Goal: Task Accomplishment & Management: Use online tool/utility

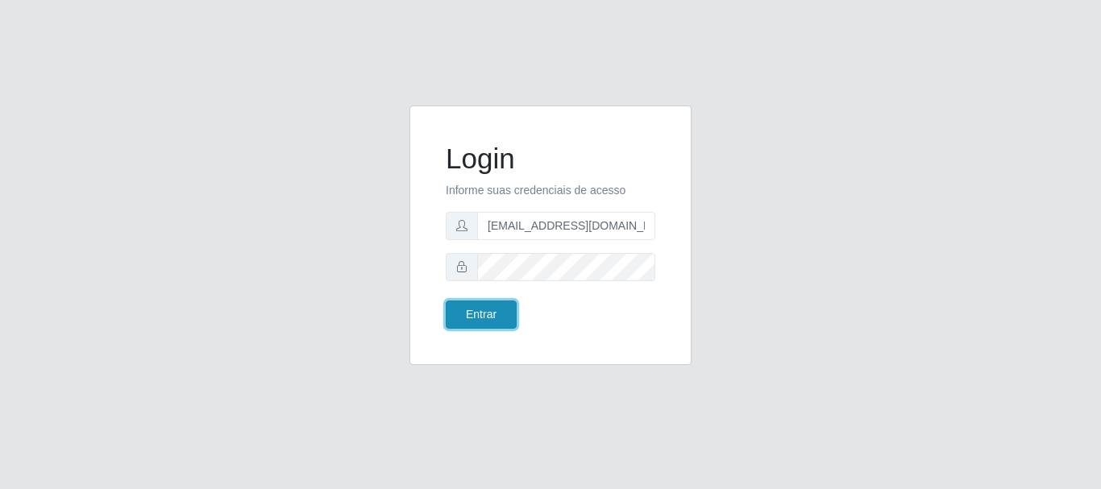
click at [478, 314] on button "Entrar" at bounding box center [481, 315] width 71 height 28
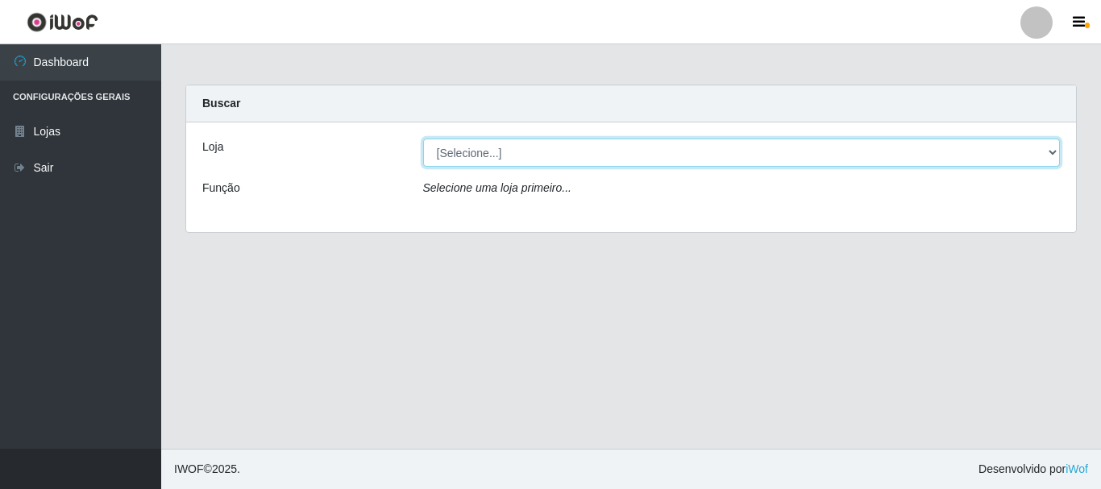
click at [1051, 149] on select "[Selecione...] SuperFácil Atacado - Rodoviária" at bounding box center [741, 153] width 637 height 28
select select "400"
click at [423, 139] on select "[Selecione...] SuperFácil Atacado - Rodoviária" at bounding box center [741, 153] width 637 height 28
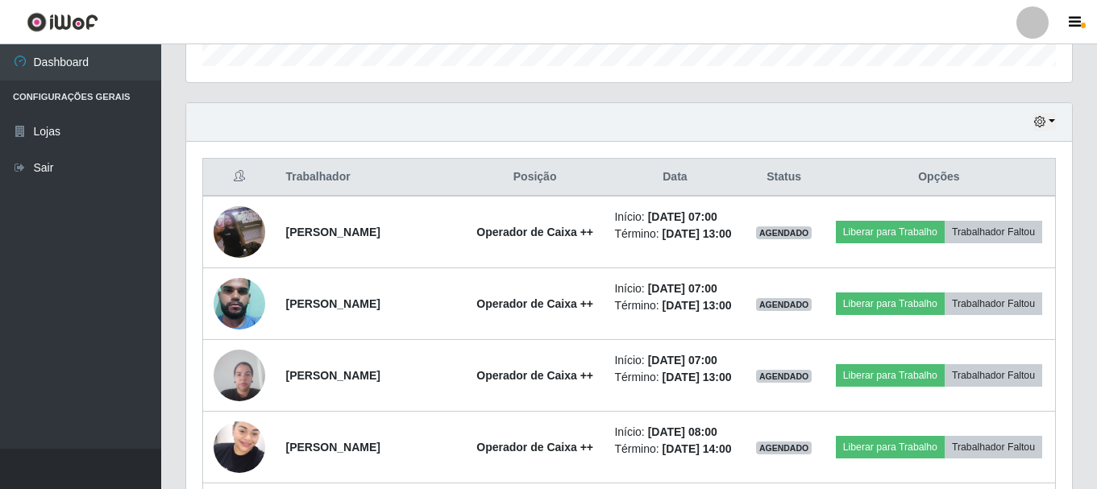
scroll to position [483, 0]
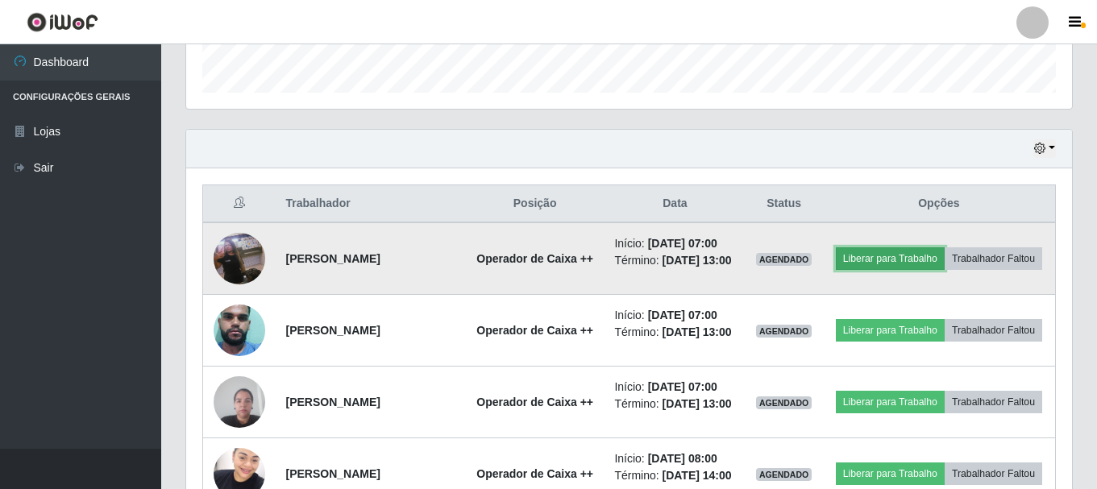
click at [940, 252] on button "Liberar para Trabalho" at bounding box center [890, 258] width 109 height 23
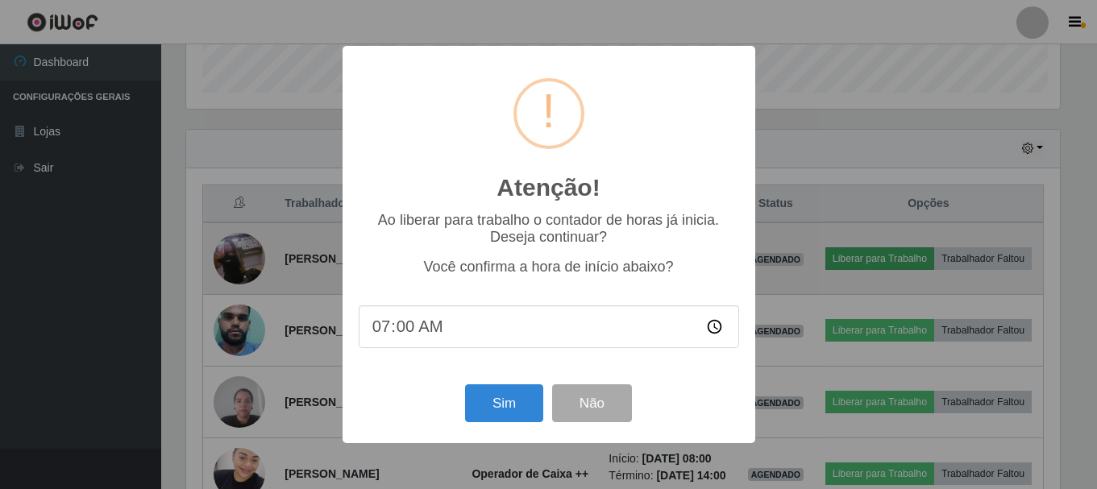
scroll to position [334, 877]
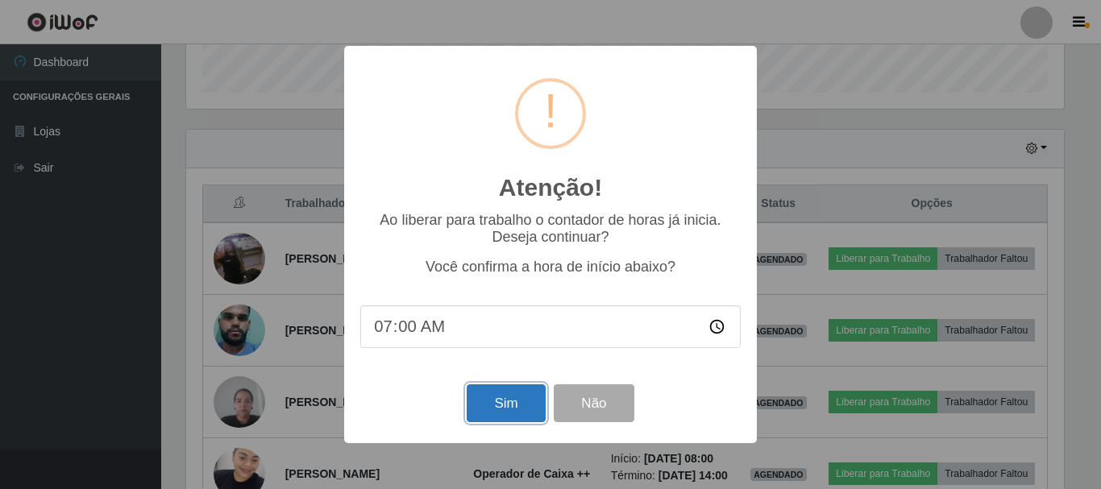
click at [505, 407] on button "Sim" at bounding box center [506, 403] width 78 height 38
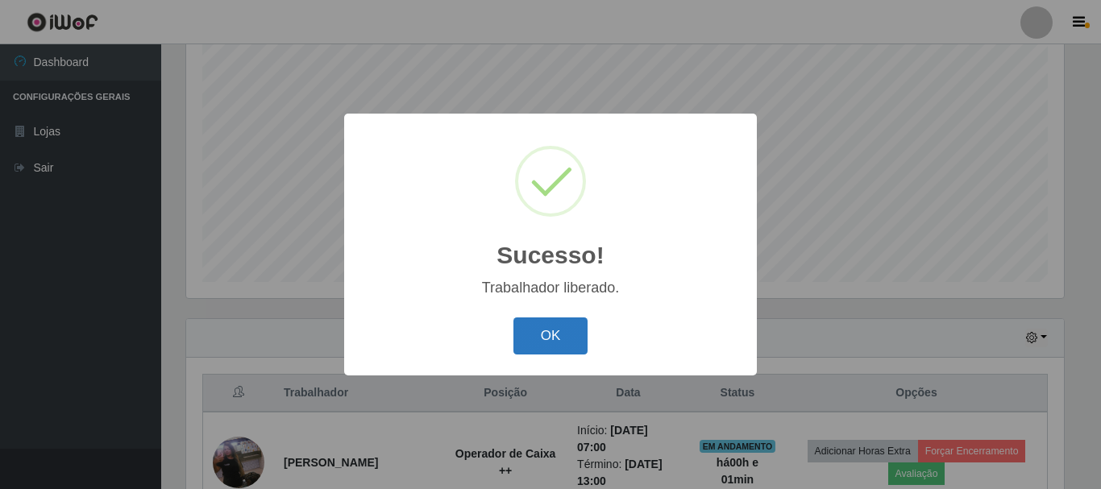
click at [551, 336] on button "OK" at bounding box center [550, 336] width 75 height 38
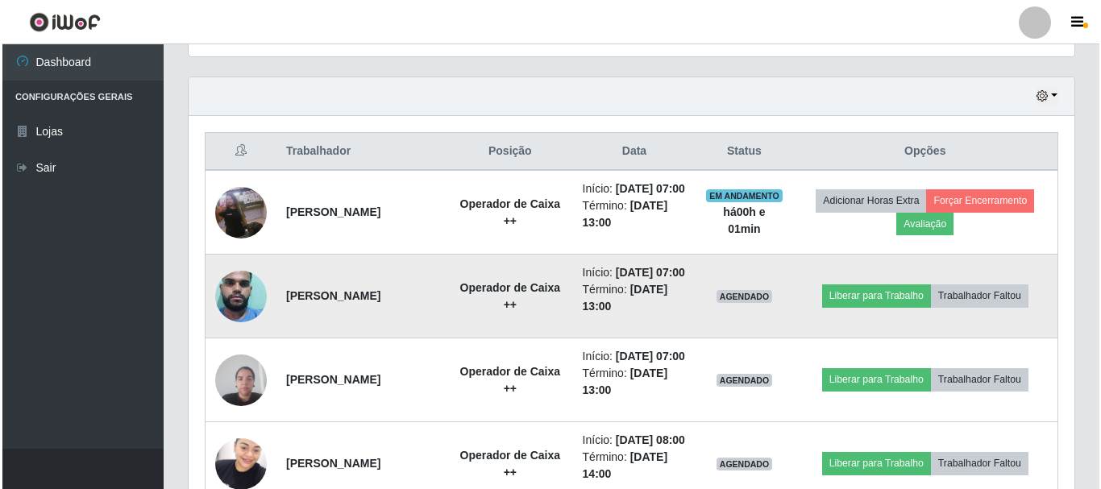
scroll to position [697, 0]
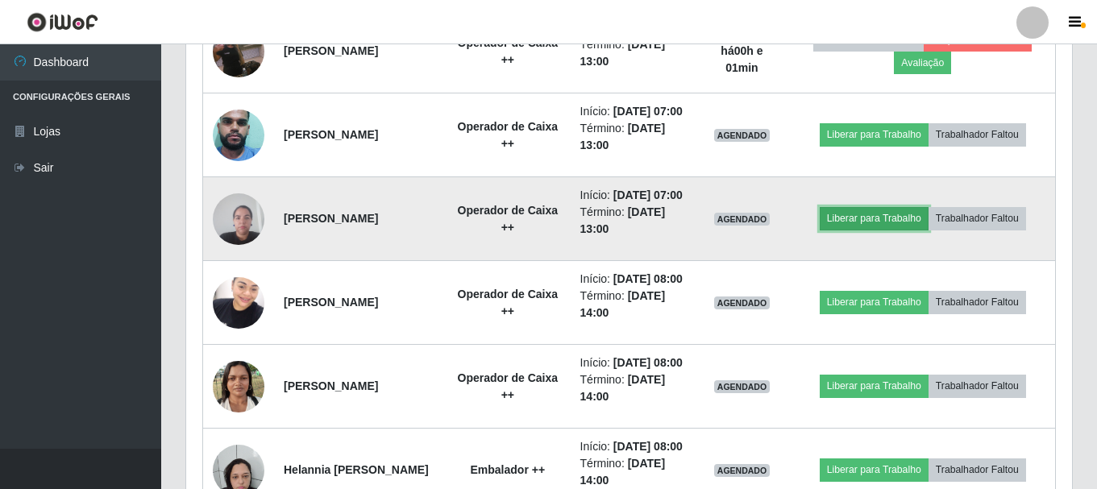
click at [900, 230] on button "Liberar para Trabalho" at bounding box center [873, 218] width 109 height 23
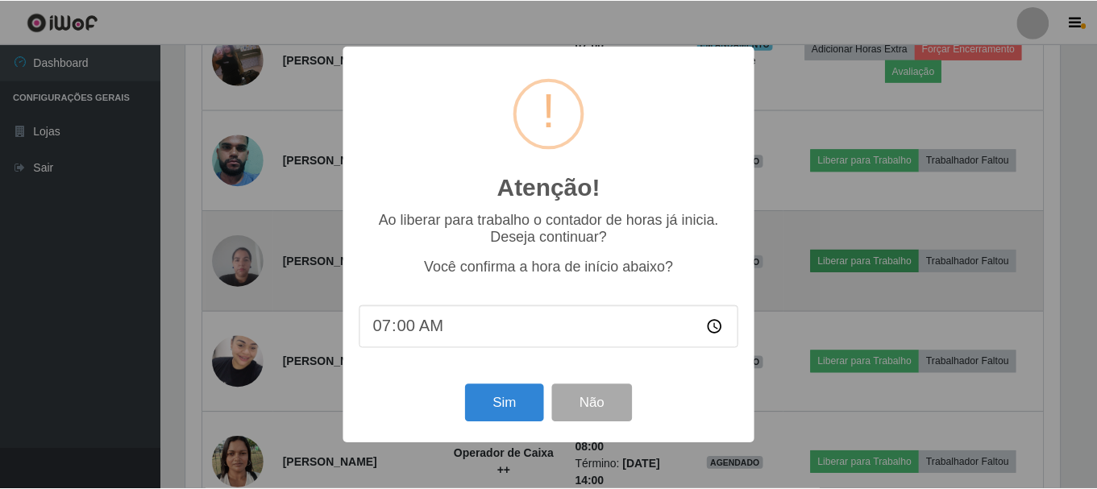
scroll to position [334, 877]
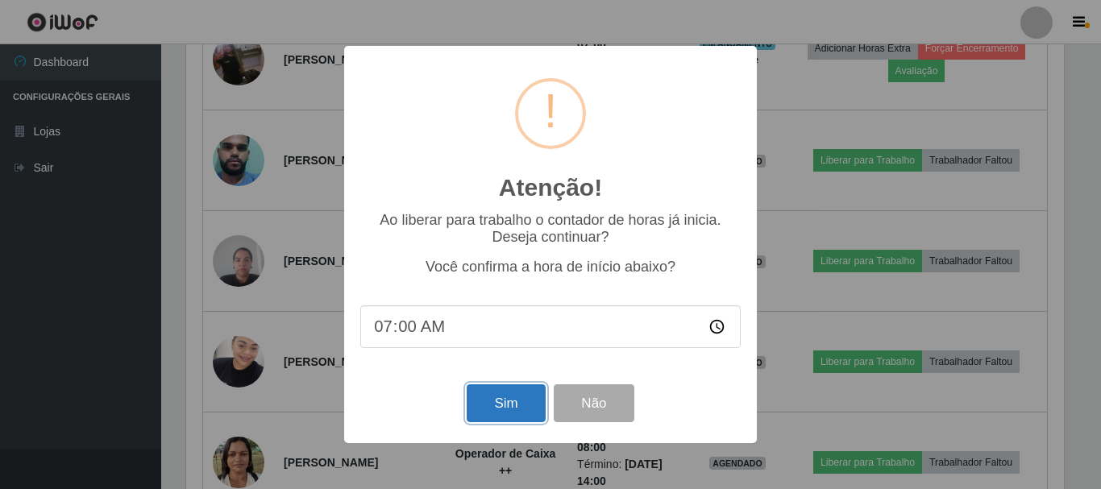
click at [500, 400] on button "Sim" at bounding box center [506, 403] width 78 height 38
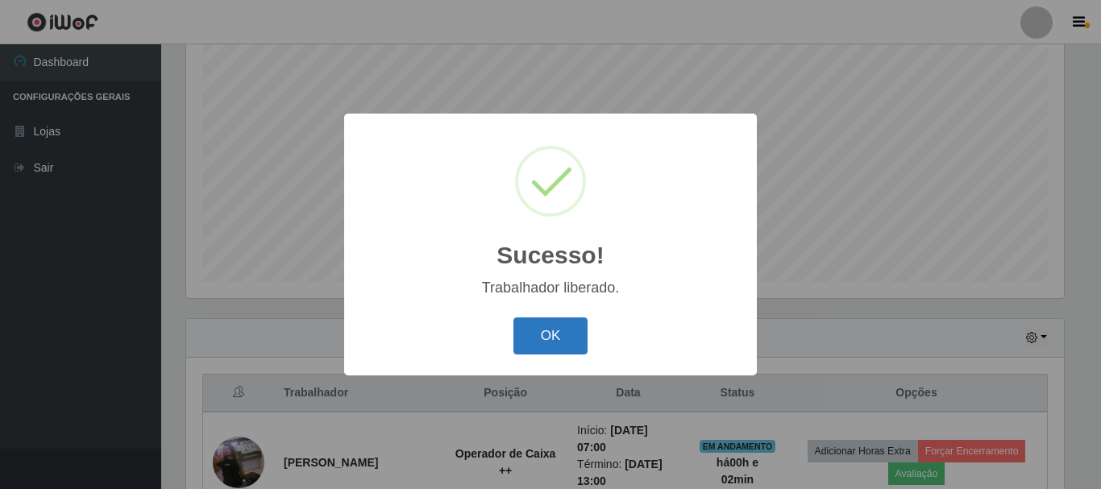
click at [553, 333] on button "OK" at bounding box center [550, 336] width 75 height 38
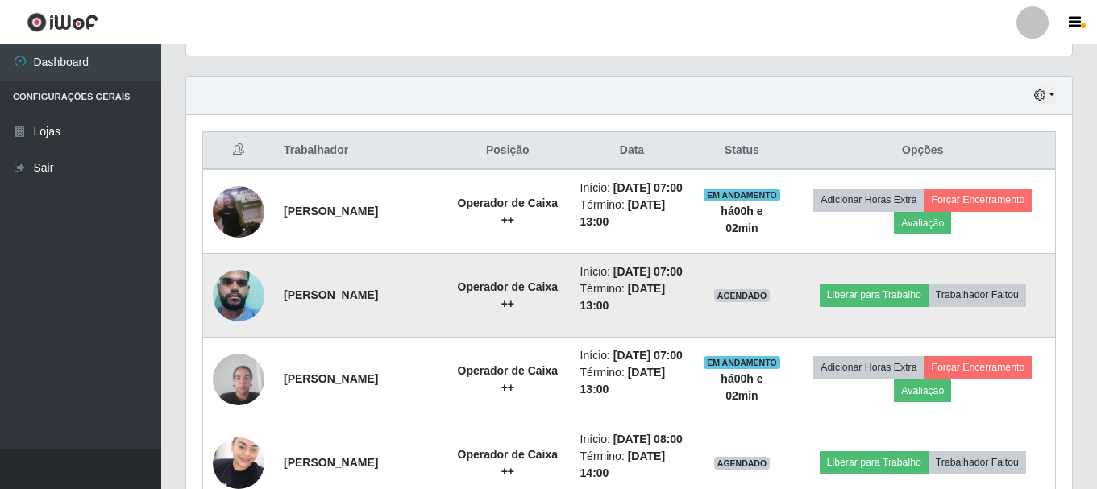
scroll to position [536, 0]
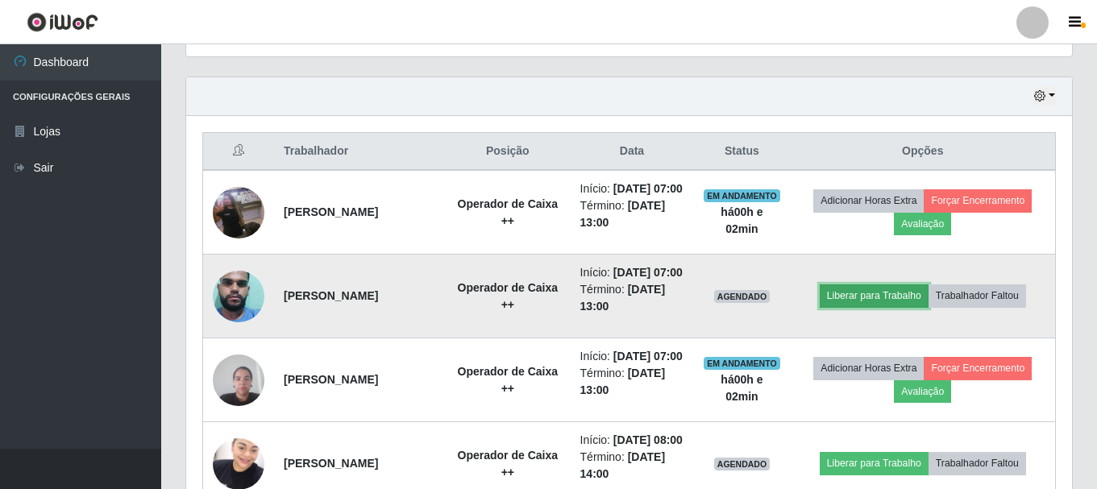
click at [900, 307] on button "Liberar para Trabalho" at bounding box center [873, 295] width 109 height 23
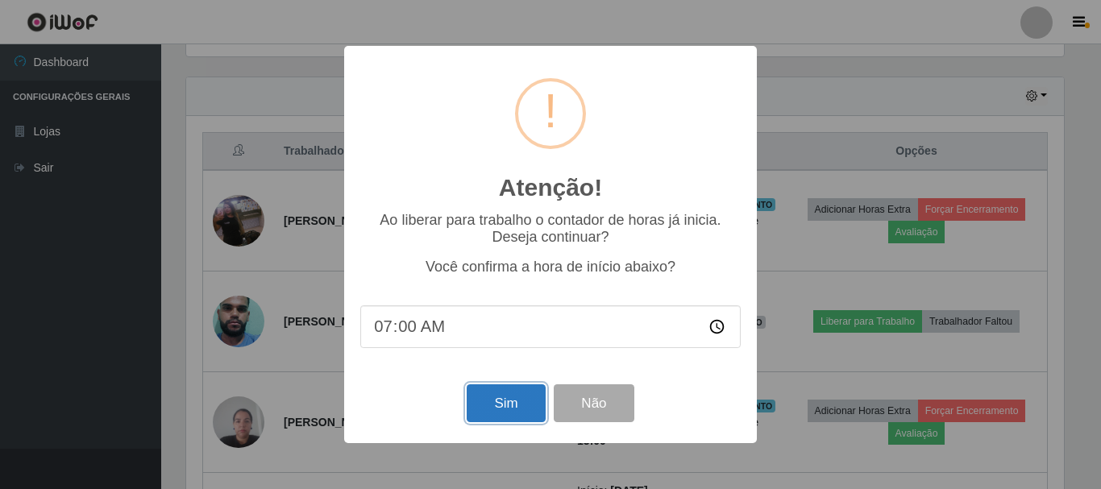
click at [509, 415] on button "Sim" at bounding box center [506, 403] width 78 height 38
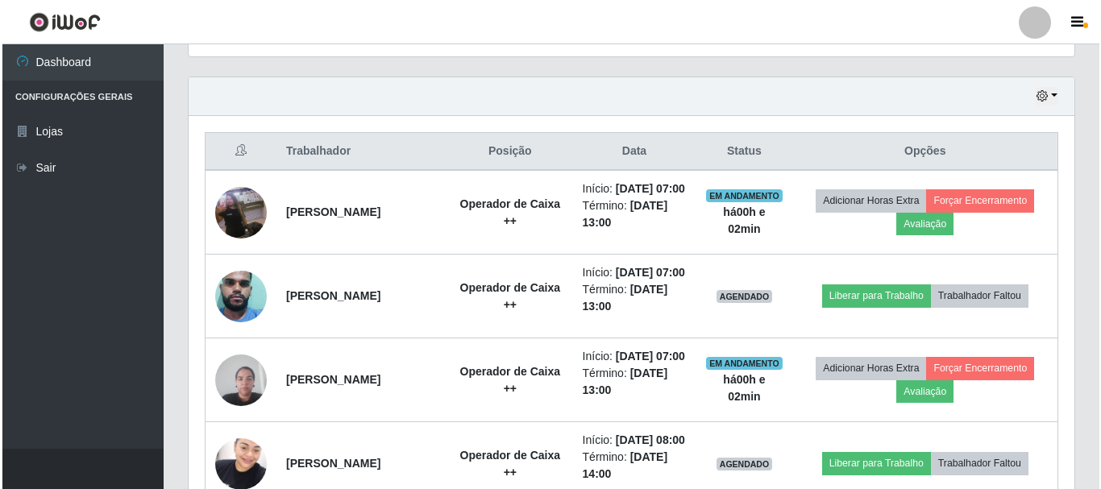
scroll to position [0, 0]
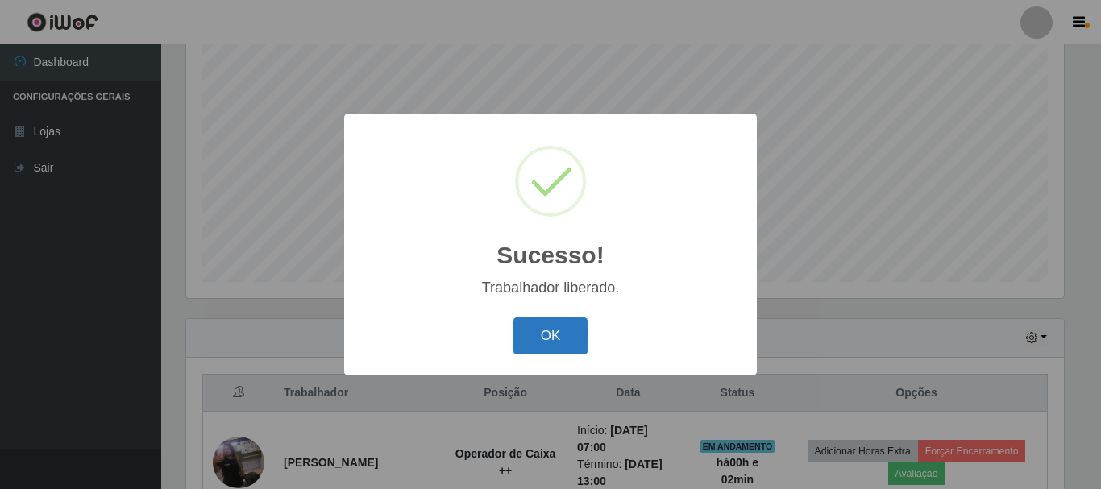
click at [554, 336] on button "OK" at bounding box center [550, 336] width 75 height 38
